Goal: Task Accomplishment & Management: Complete application form

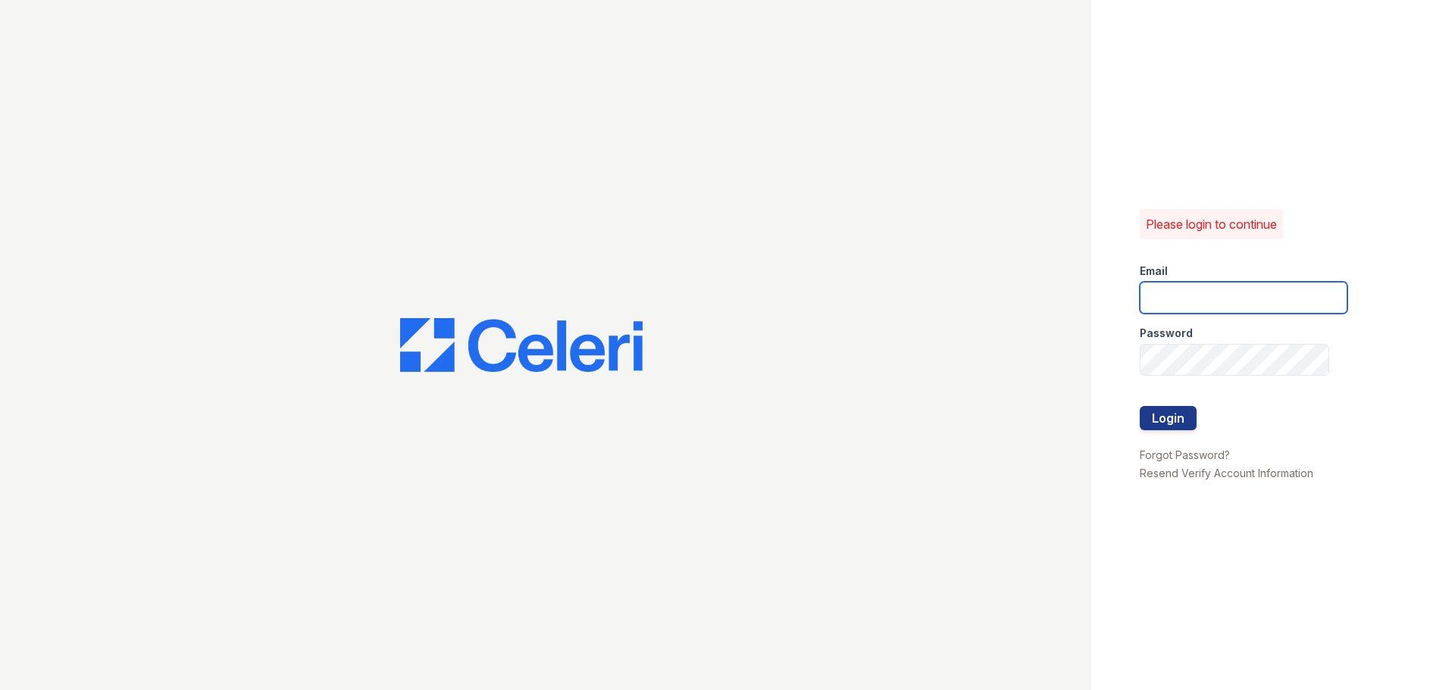
click at [1180, 299] on input "email" at bounding box center [1244, 298] width 208 height 32
type input "stonepointeamgr@greystar.com"
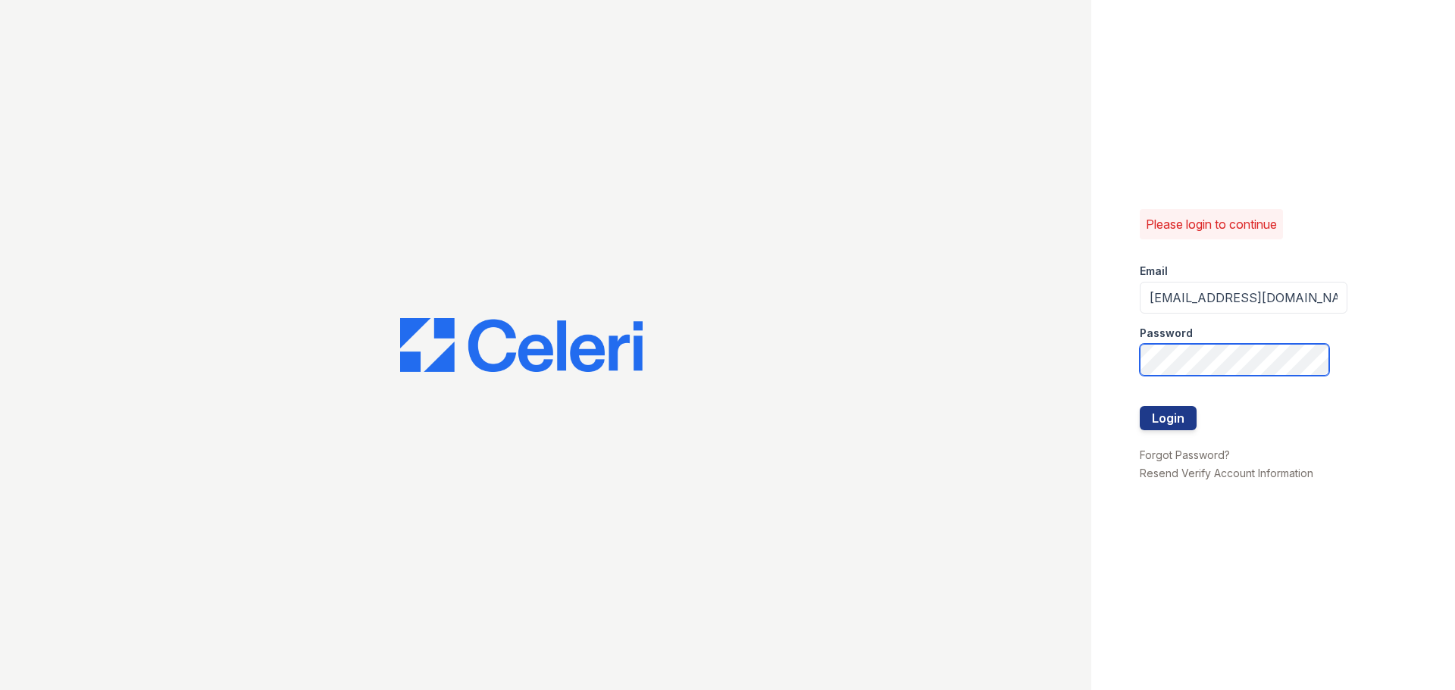
click at [1140, 406] on button "Login" at bounding box center [1168, 418] width 57 height 24
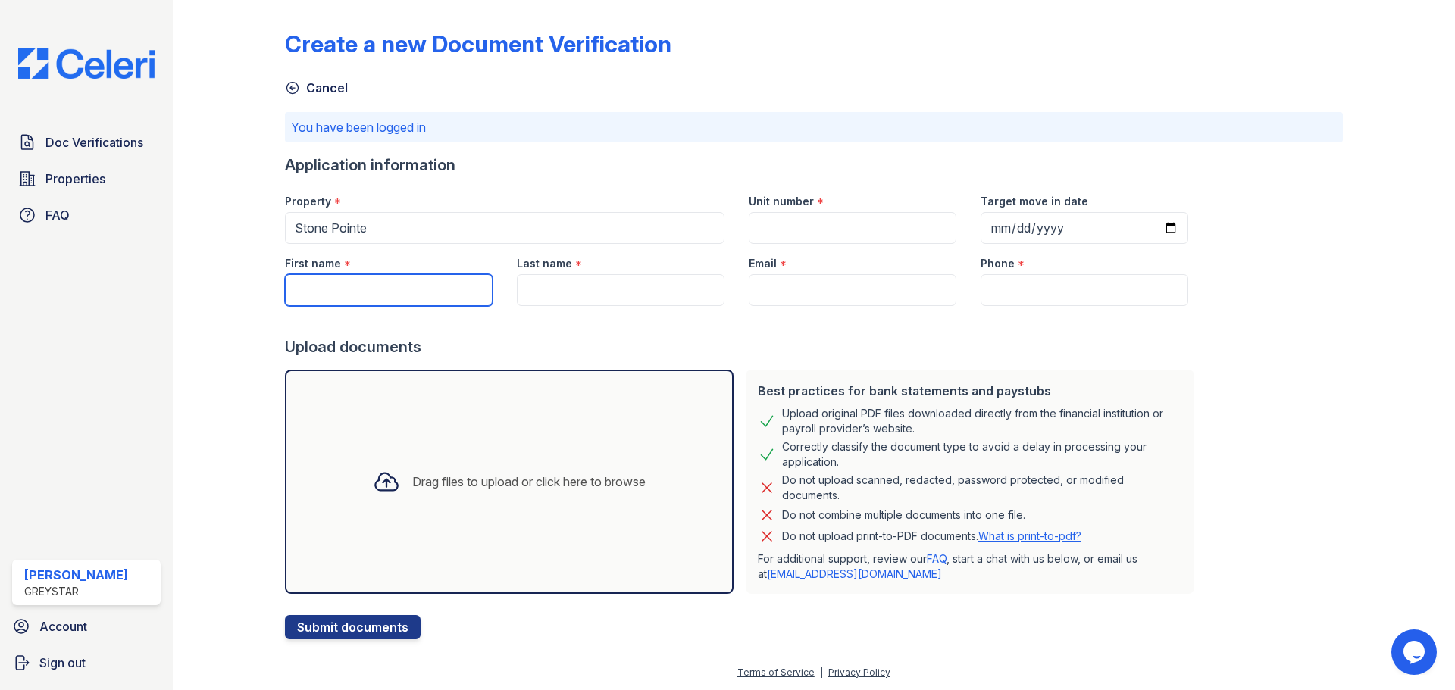
click at [447, 289] on input "First name" at bounding box center [389, 290] width 208 height 32
type input "Eleni"
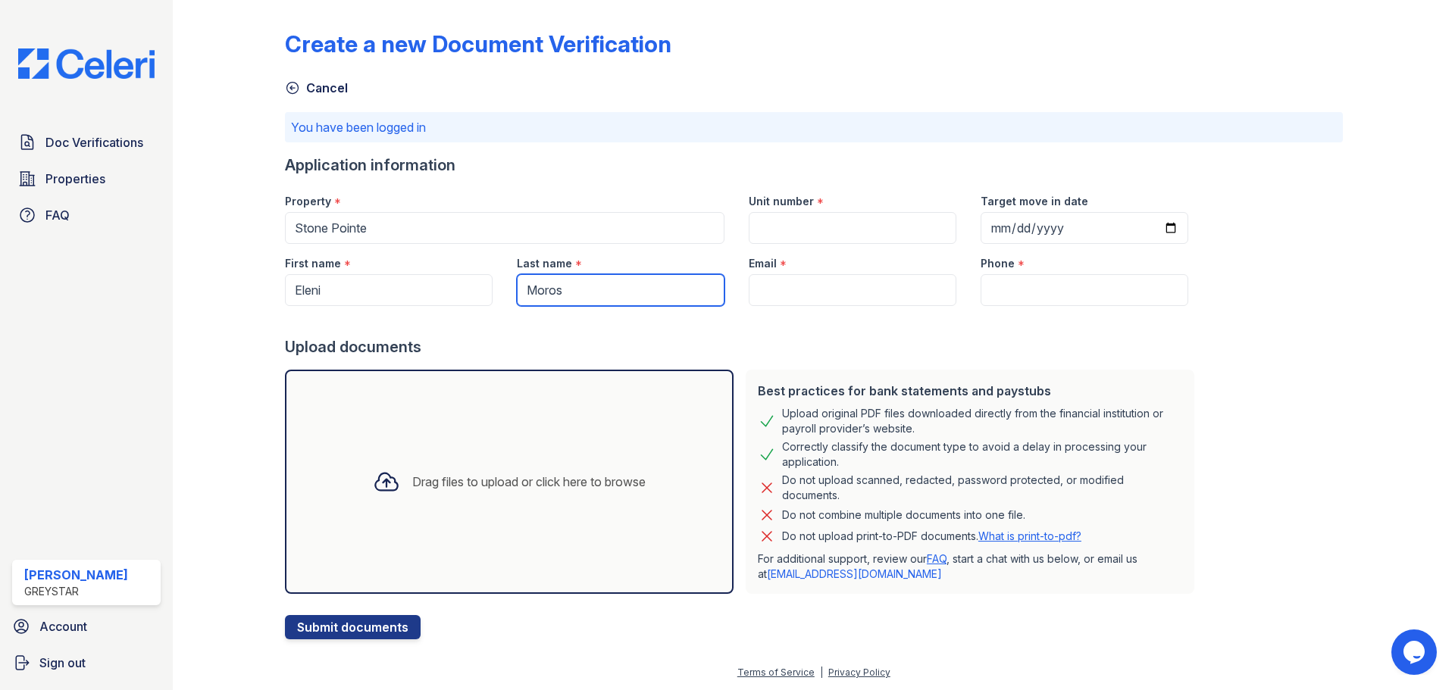
type input "Moros"
click at [805, 277] on input "Email" at bounding box center [853, 290] width 208 height 32
paste input "[EMAIL_ADDRESS][DOMAIN_NAME]"
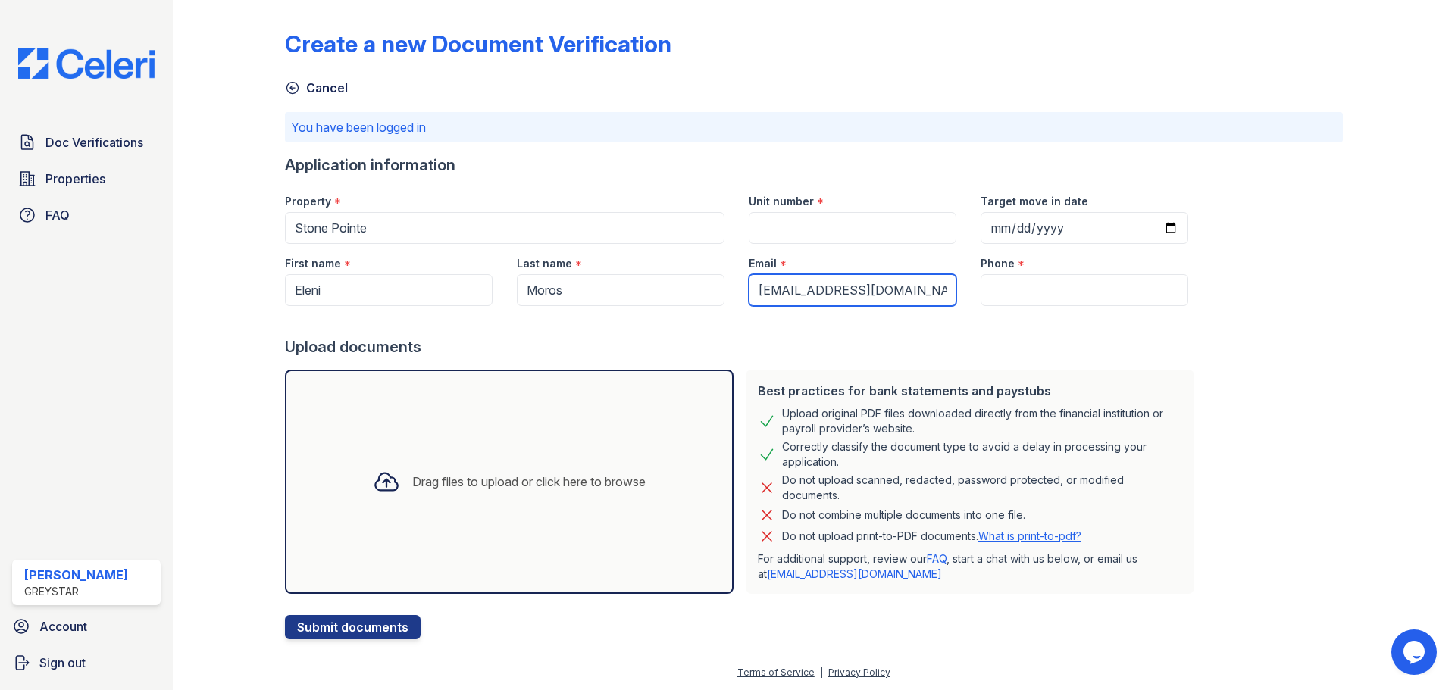
type input "[EMAIL_ADDRESS][DOMAIN_NAME]"
click at [792, 227] on input "Unit number" at bounding box center [853, 228] width 208 height 32
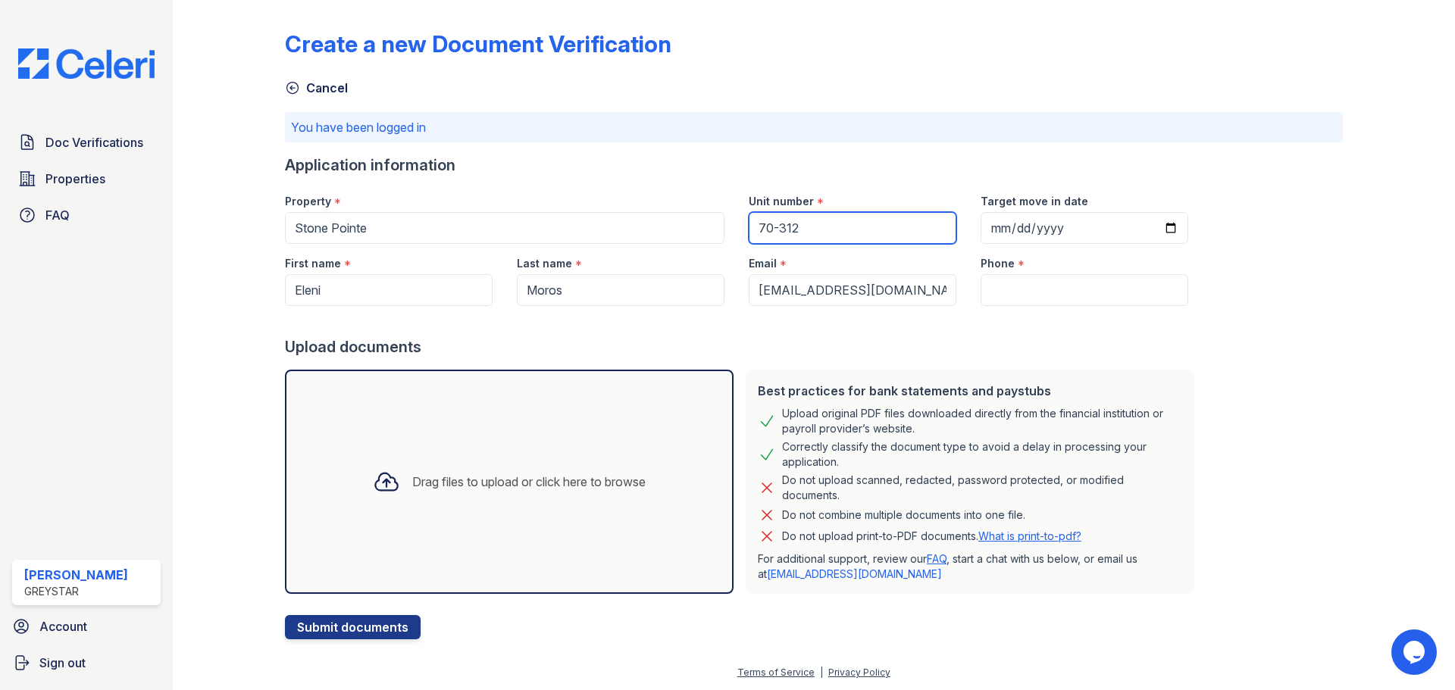
type input "70-312"
click at [1056, 253] on div "Phone *" at bounding box center [1084, 259] width 208 height 30
click at [1149, 235] on input "Target move in date" at bounding box center [1084, 228] width 208 height 32
click at [1149, 236] on input "Target move in date" at bounding box center [1084, 228] width 208 height 32
click at [1155, 231] on input "Target move in date" at bounding box center [1084, 228] width 208 height 32
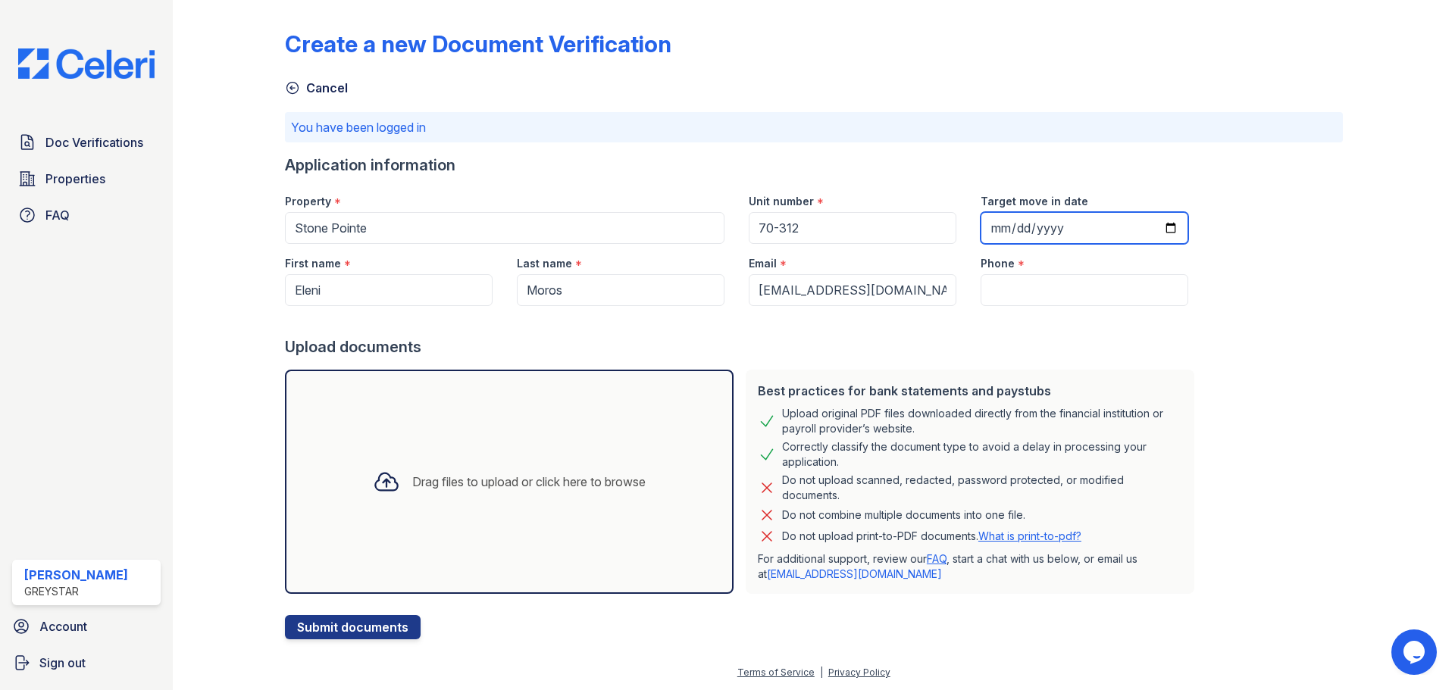
type input "2025-08-30"
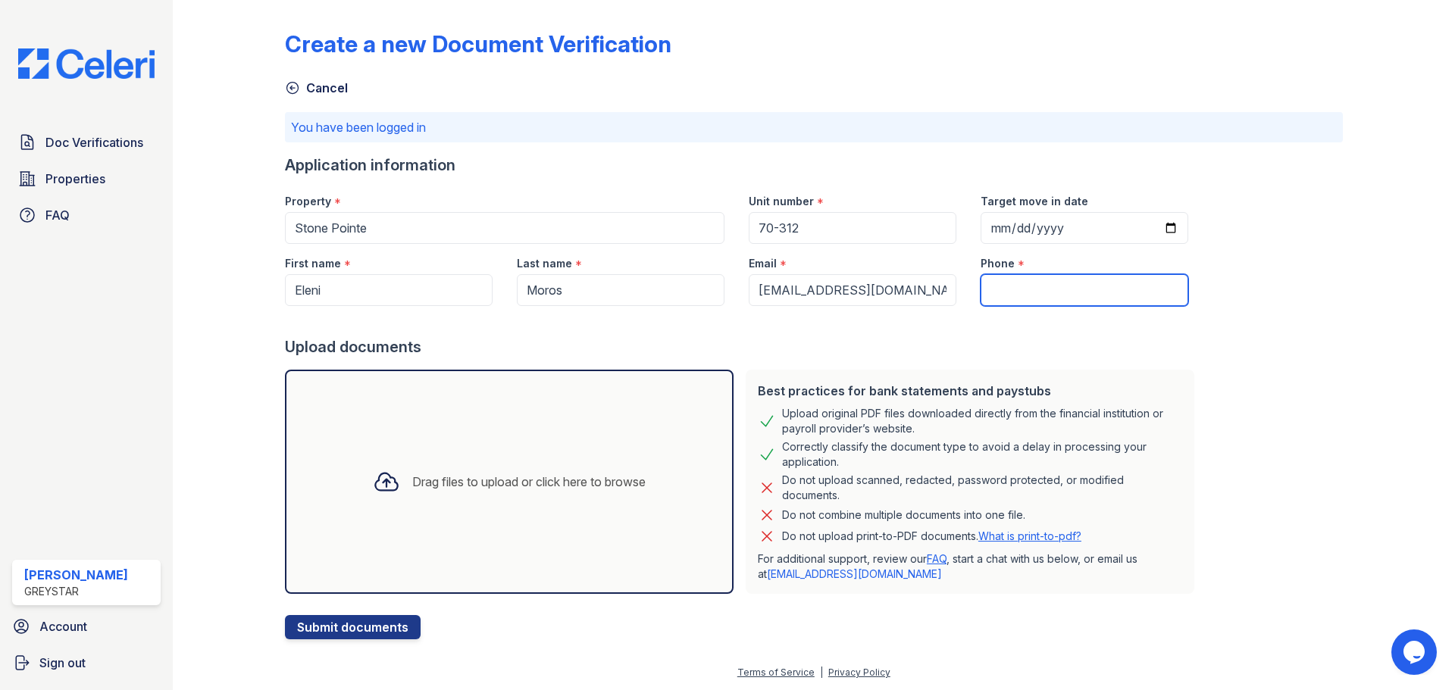
click at [1024, 285] on input "Phone" at bounding box center [1084, 290] width 208 height 32
click at [1061, 306] on form "Application information Property * Stone Pointe Unit number * 70-312 Target mov…" at bounding box center [742, 397] width 915 height 485
click at [1030, 292] on input "Phone" at bounding box center [1084, 290] width 208 height 32
paste input "(786) 448-2144"
type input "(786) 448-2144"
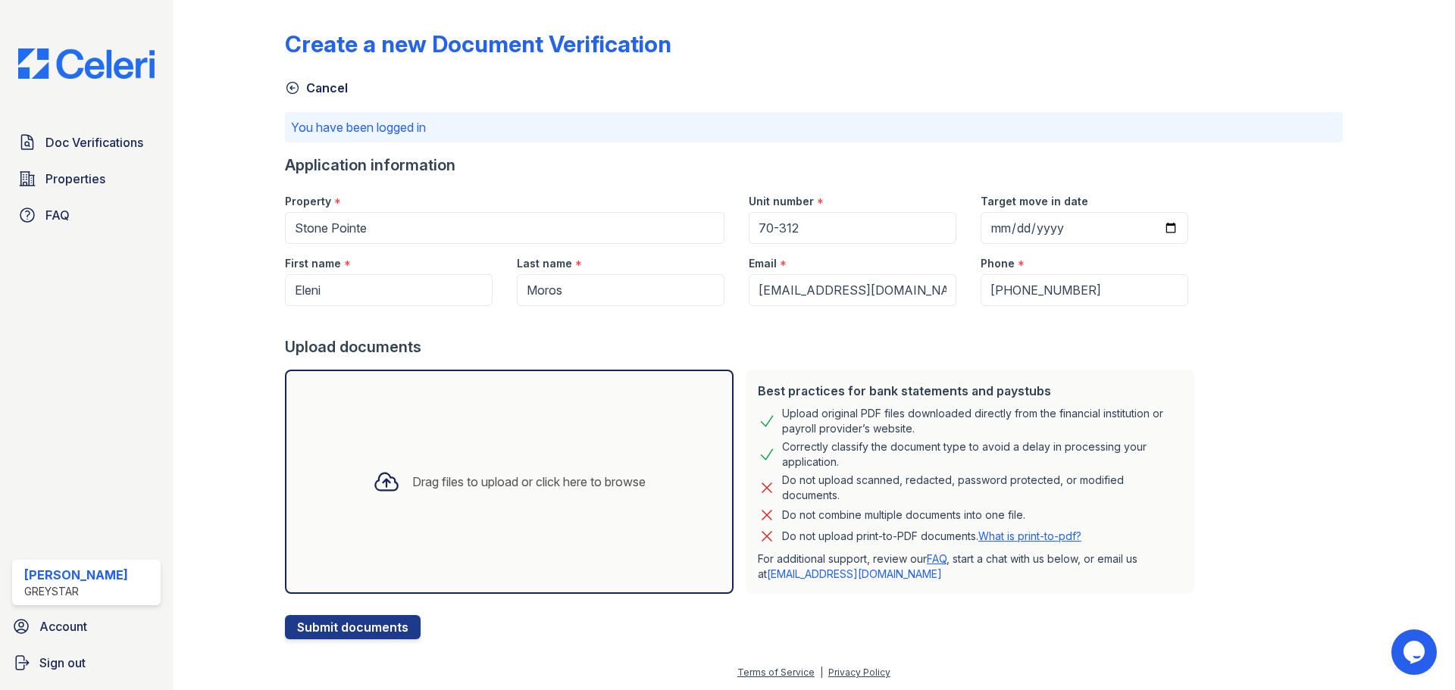
click at [1343, 344] on div at bounding box center [1387, 322] width 88 height 633
click at [499, 463] on div "Drag files to upload or click here to browse" at bounding box center [509, 482] width 297 height 52
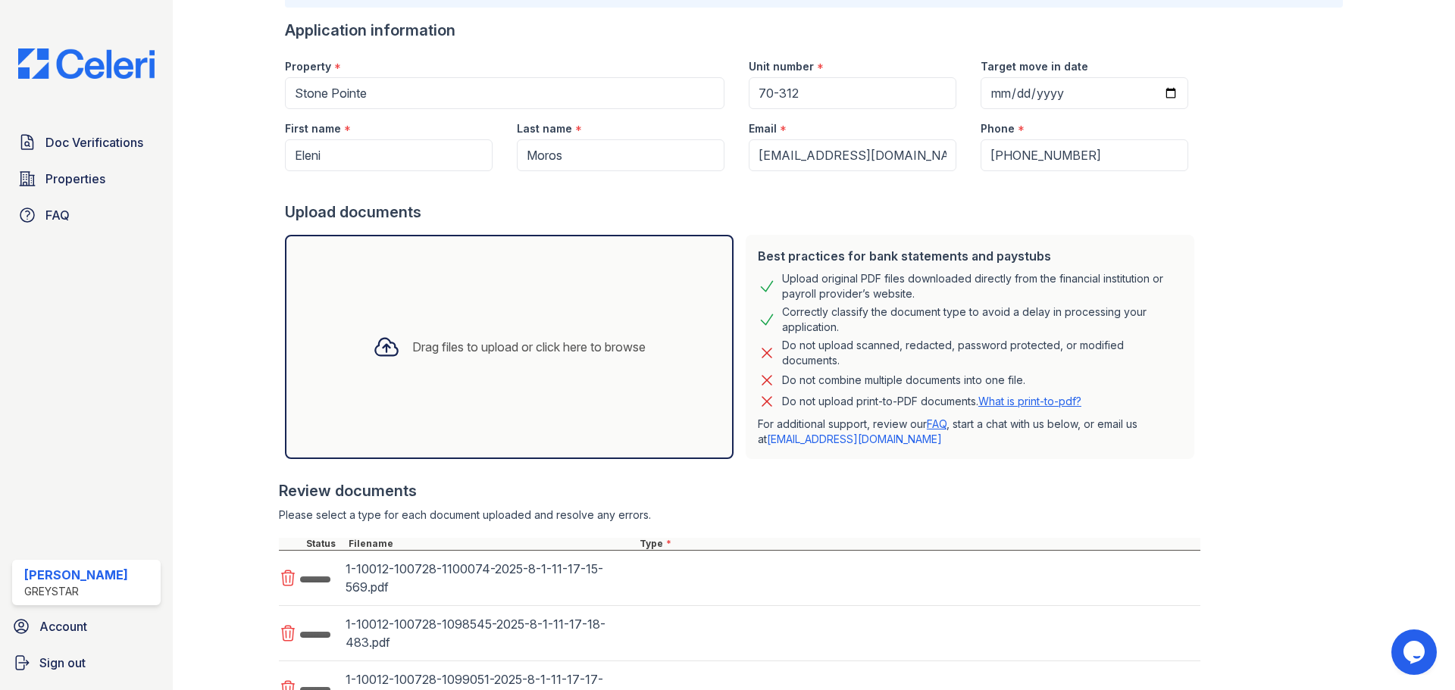
scroll to position [267, 0]
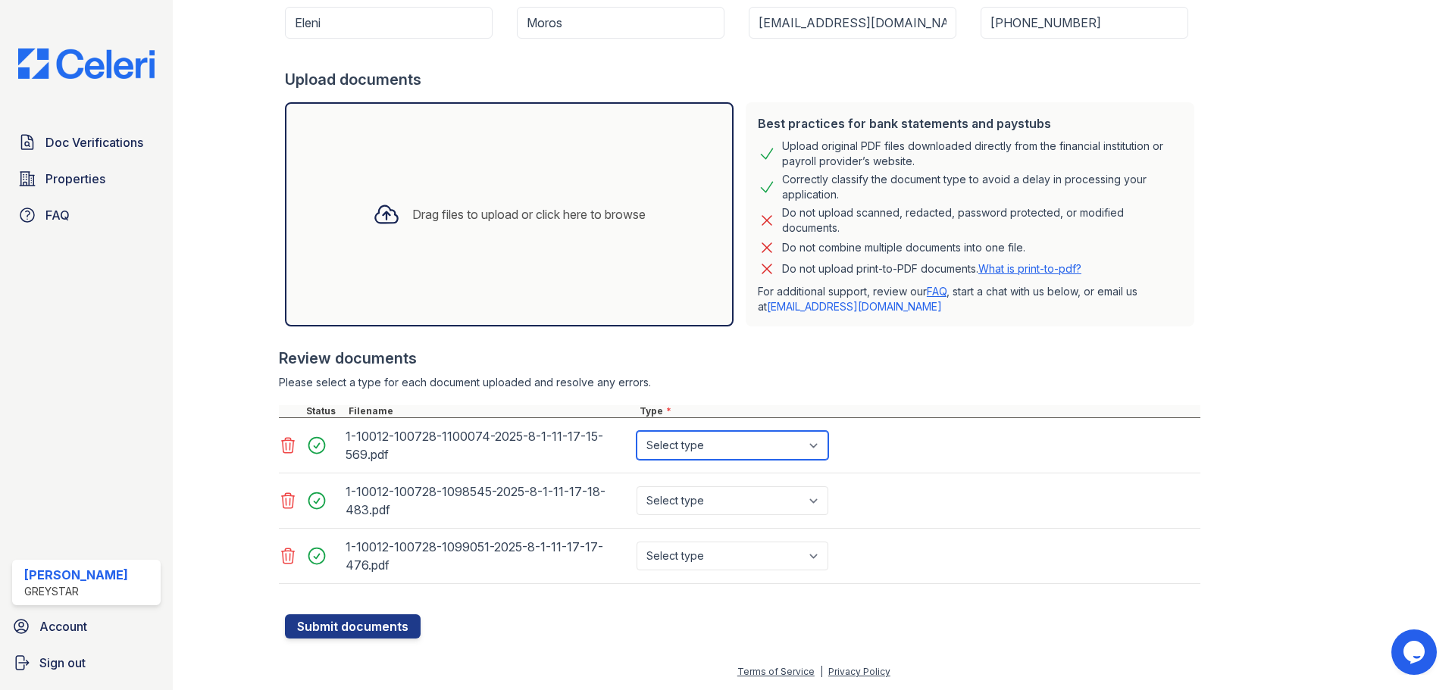
click at [698, 452] on select "Select type Paystub Bank Statement Offer Letter Tax Documents Benefit Award Let…" at bounding box center [732, 445] width 192 height 29
select select "paystub"
click at [636, 431] on select "Select type Paystub Bank Statement Offer Letter Tax Documents Benefit Award Let…" at bounding box center [732, 445] width 192 height 29
click at [758, 487] on select "Select type Paystub Bank Statement Offer Letter Tax Documents Benefit Award Let…" at bounding box center [732, 500] width 192 height 29
select select "paystub"
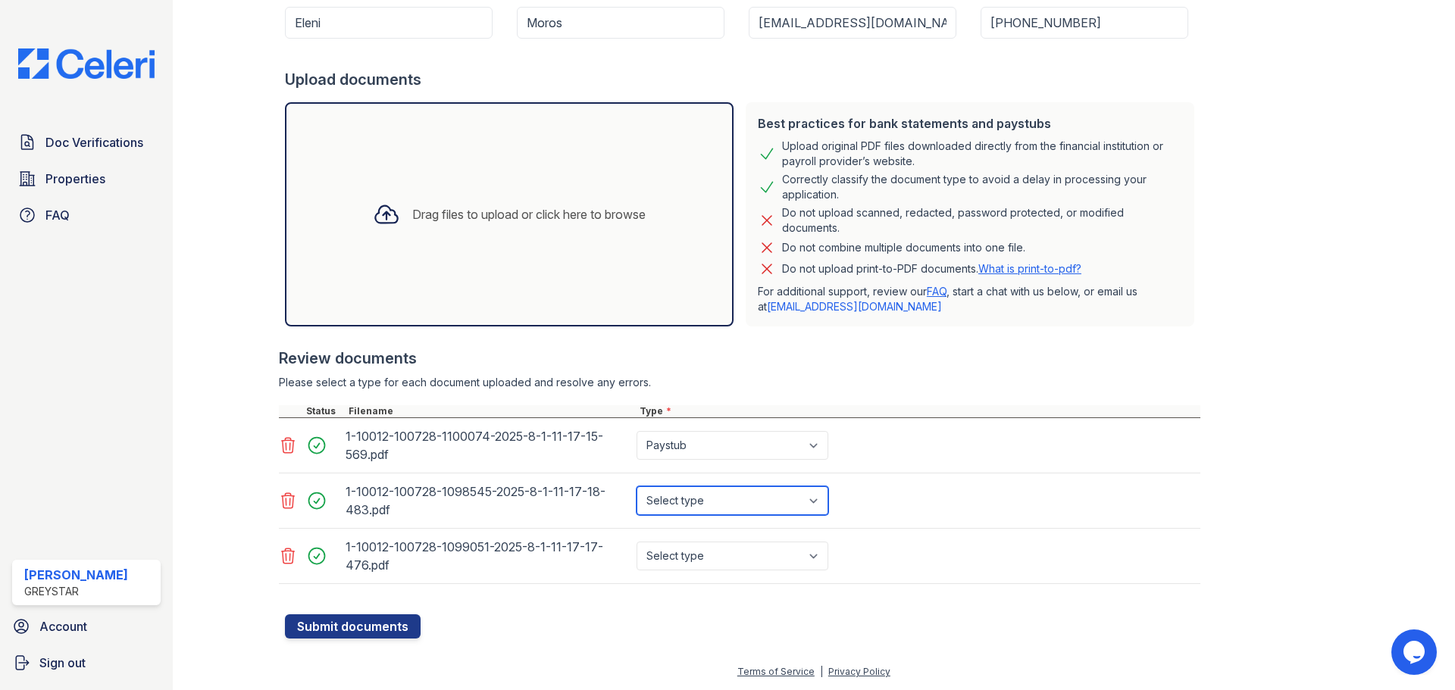
click at [636, 486] on select "Select type Paystub Bank Statement Offer Letter Tax Documents Benefit Award Let…" at bounding box center [732, 500] width 192 height 29
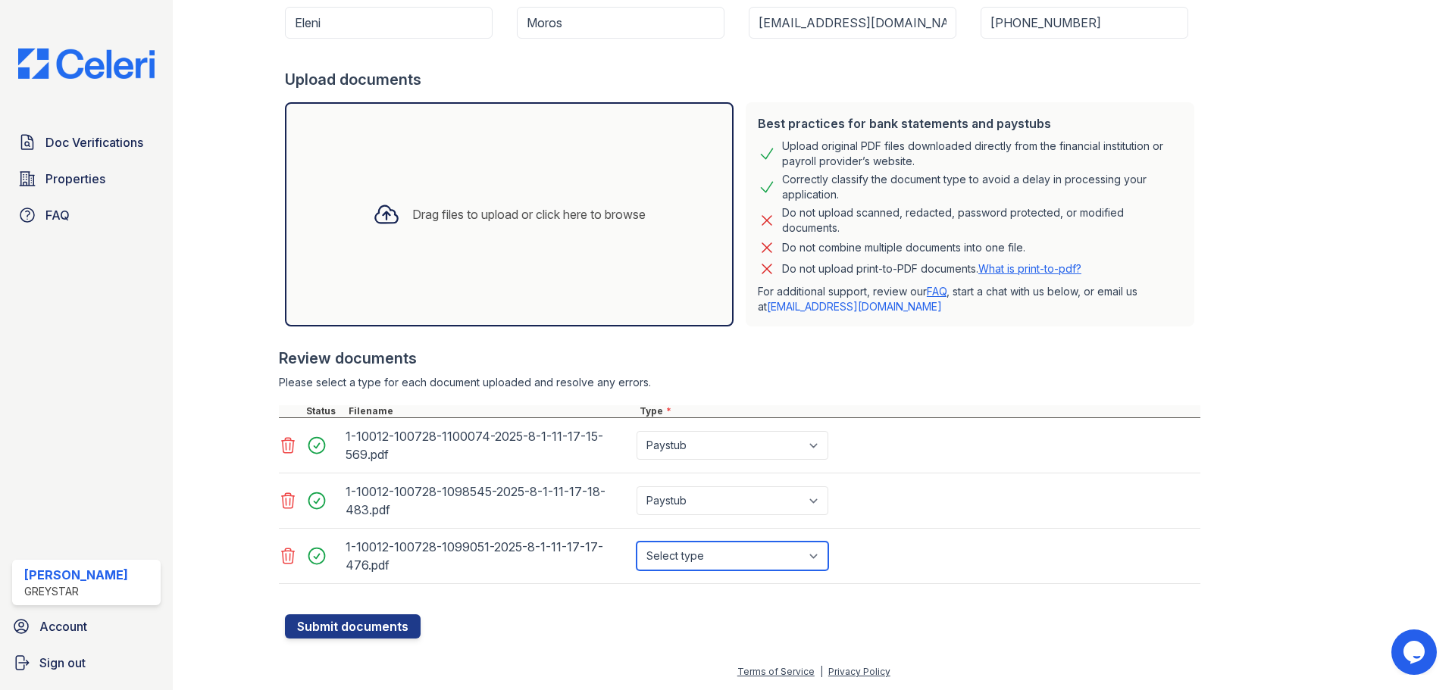
click at [771, 547] on select "Select type Paystub Bank Statement Offer Letter Tax Documents Benefit Award Let…" at bounding box center [732, 556] width 192 height 29
select select "paystub"
click at [636, 542] on select "Select type Paystub Bank Statement Offer Letter Tax Documents Benefit Award Let…" at bounding box center [732, 556] width 192 height 29
click at [519, 247] on div "Drag files to upload or click here to browse" at bounding box center [509, 214] width 449 height 224
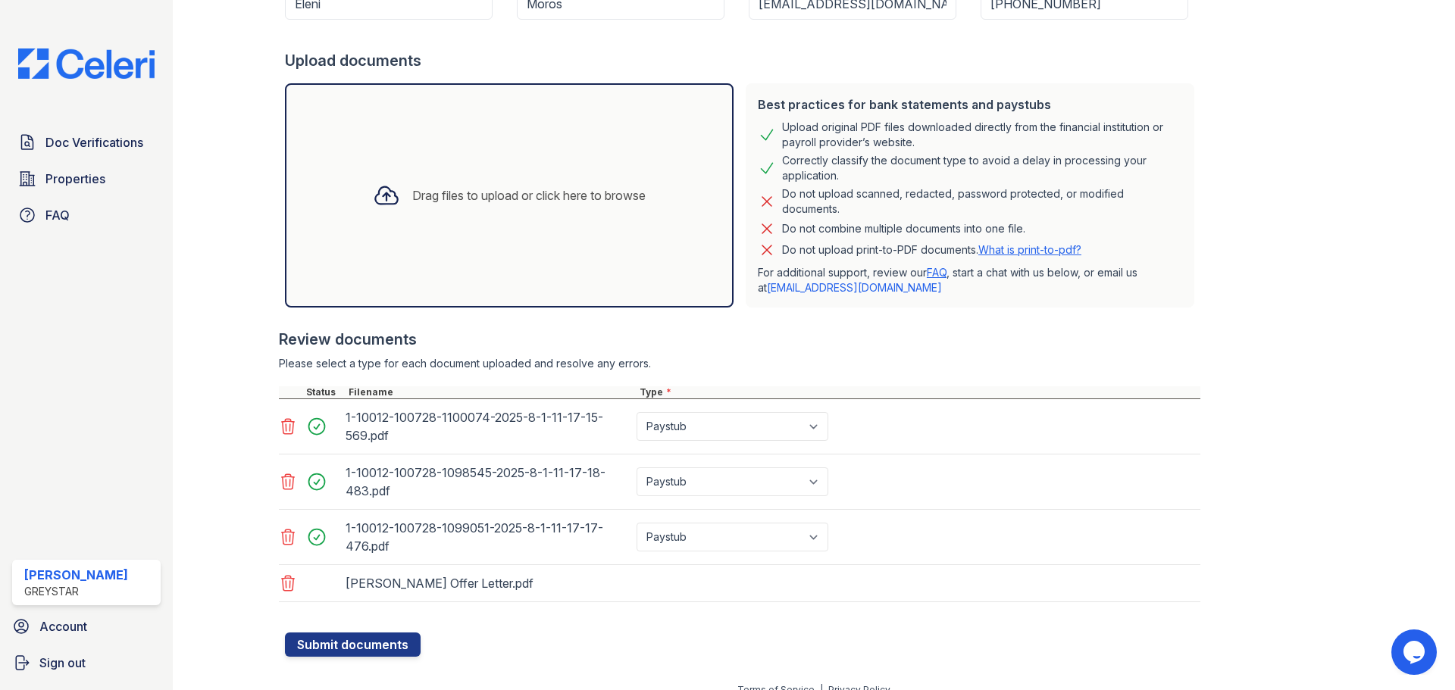
scroll to position [305, 0]
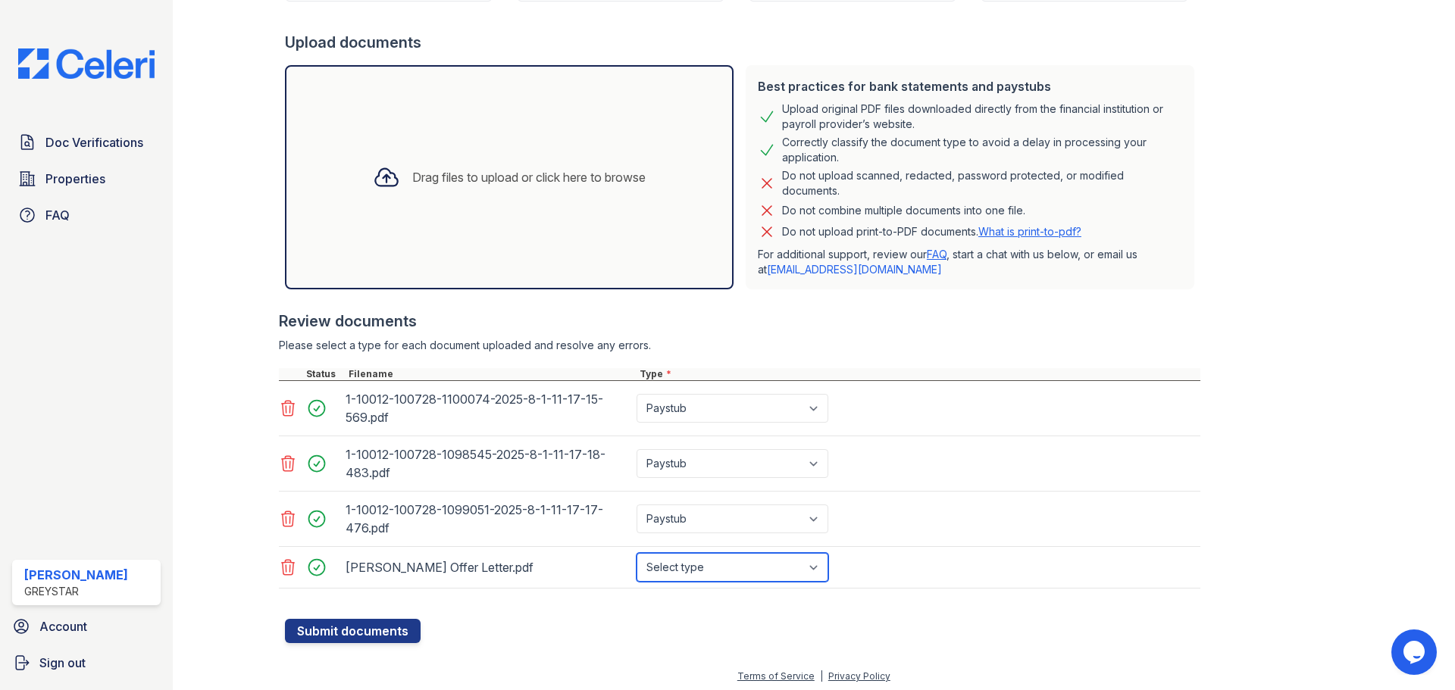
click at [704, 576] on select "Select type Paystub Bank Statement Offer Letter Tax Documents Benefit Award Let…" at bounding box center [732, 567] width 192 height 29
select select "offer_letter"
click at [636, 553] on select "Select type Paystub Bank Statement Offer Letter Tax Documents Benefit Award Let…" at bounding box center [732, 567] width 192 height 29
click at [378, 631] on button "Submit documents" at bounding box center [353, 631] width 136 height 24
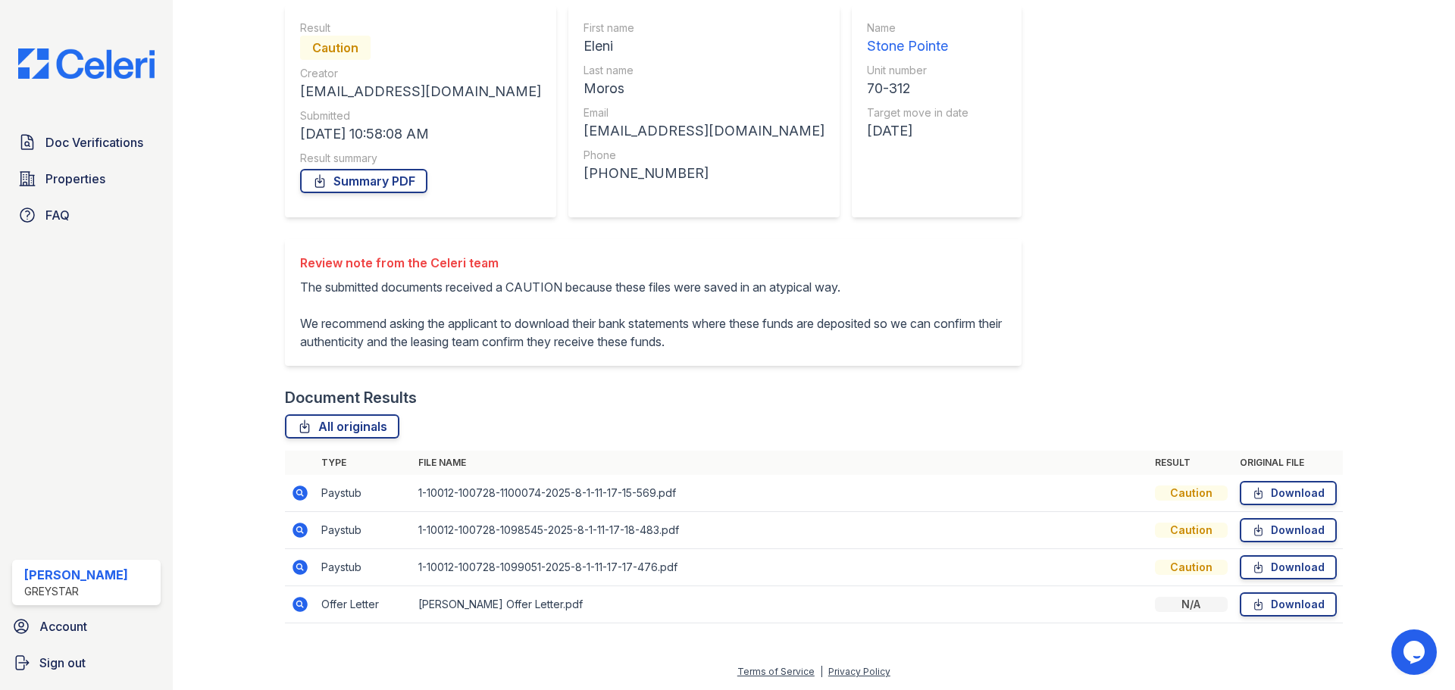
scroll to position [152, 0]
click at [1171, 566] on div "Caution" at bounding box center [1191, 567] width 73 height 15
click at [295, 492] on icon at bounding box center [300, 493] width 18 height 18
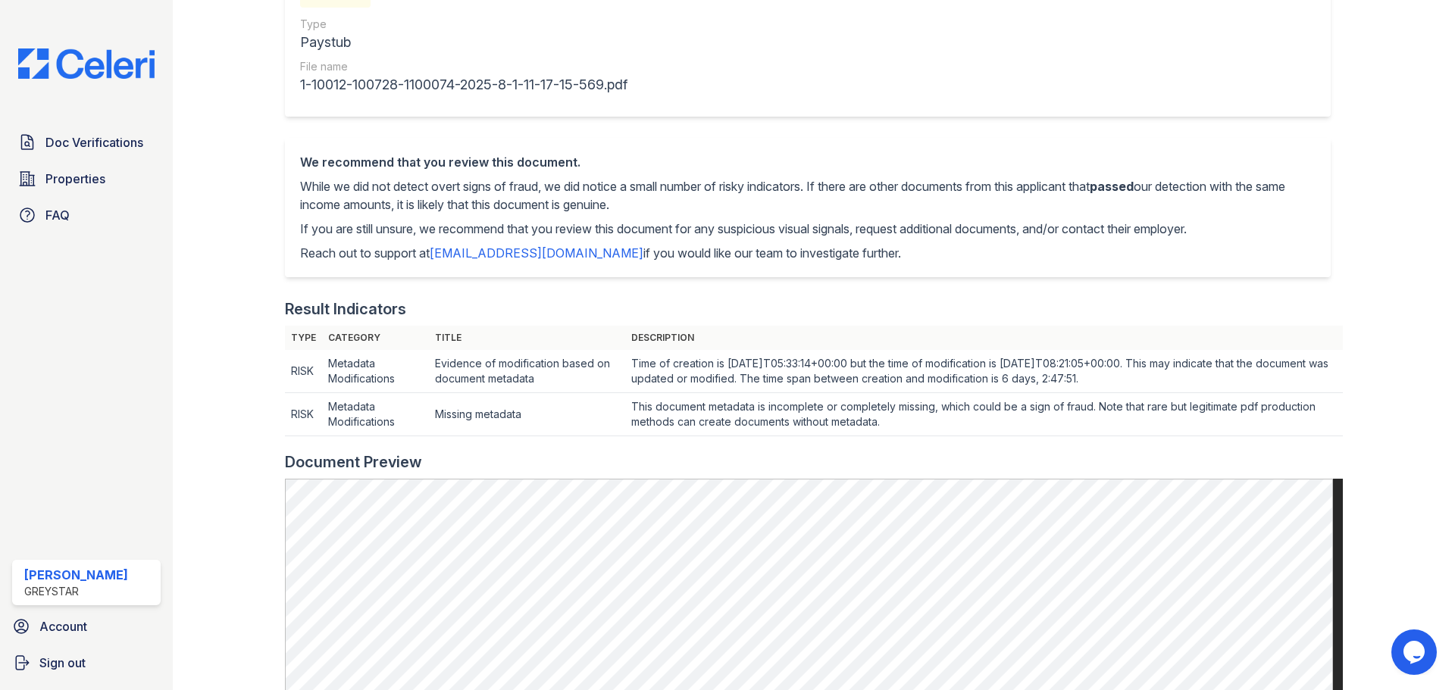
scroll to position [76, 0]
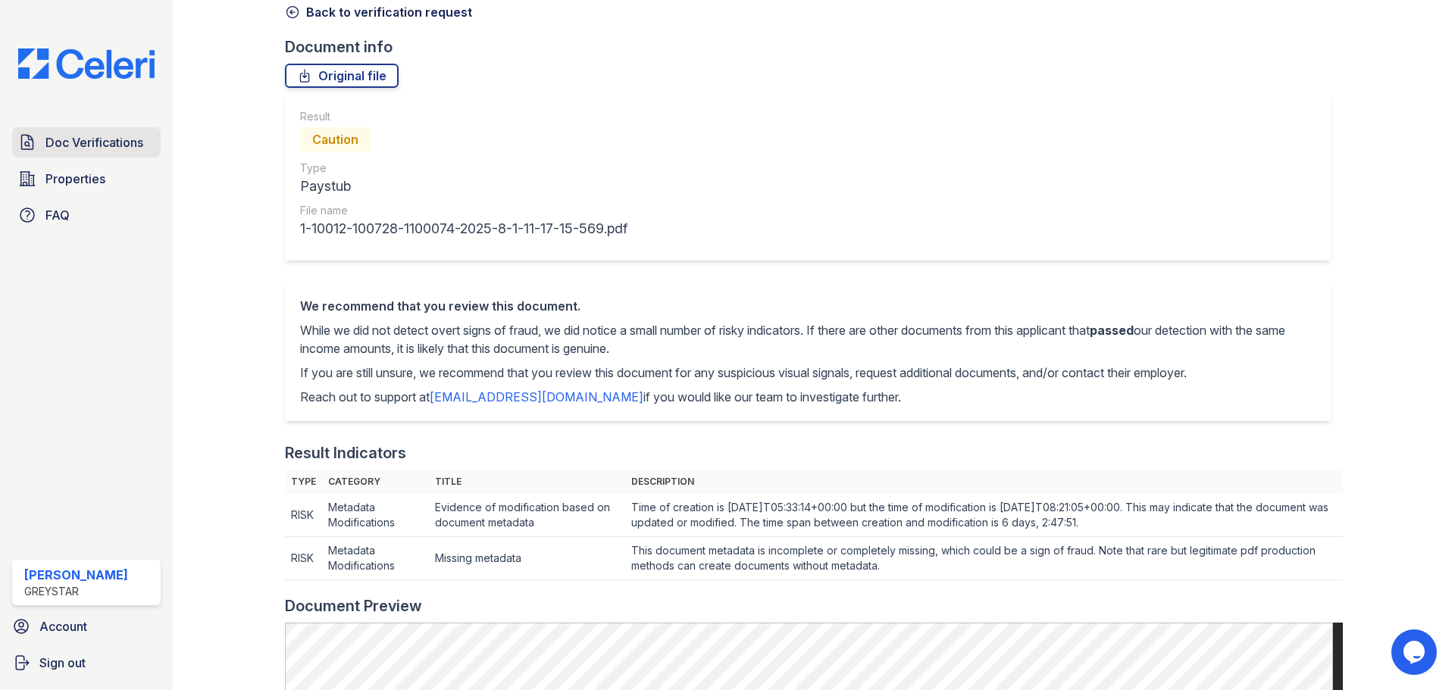
click at [111, 146] on span "Doc Verifications" at bounding box center [94, 142] width 98 height 18
